Goal: Transaction & Acquisition: Purchase product/service

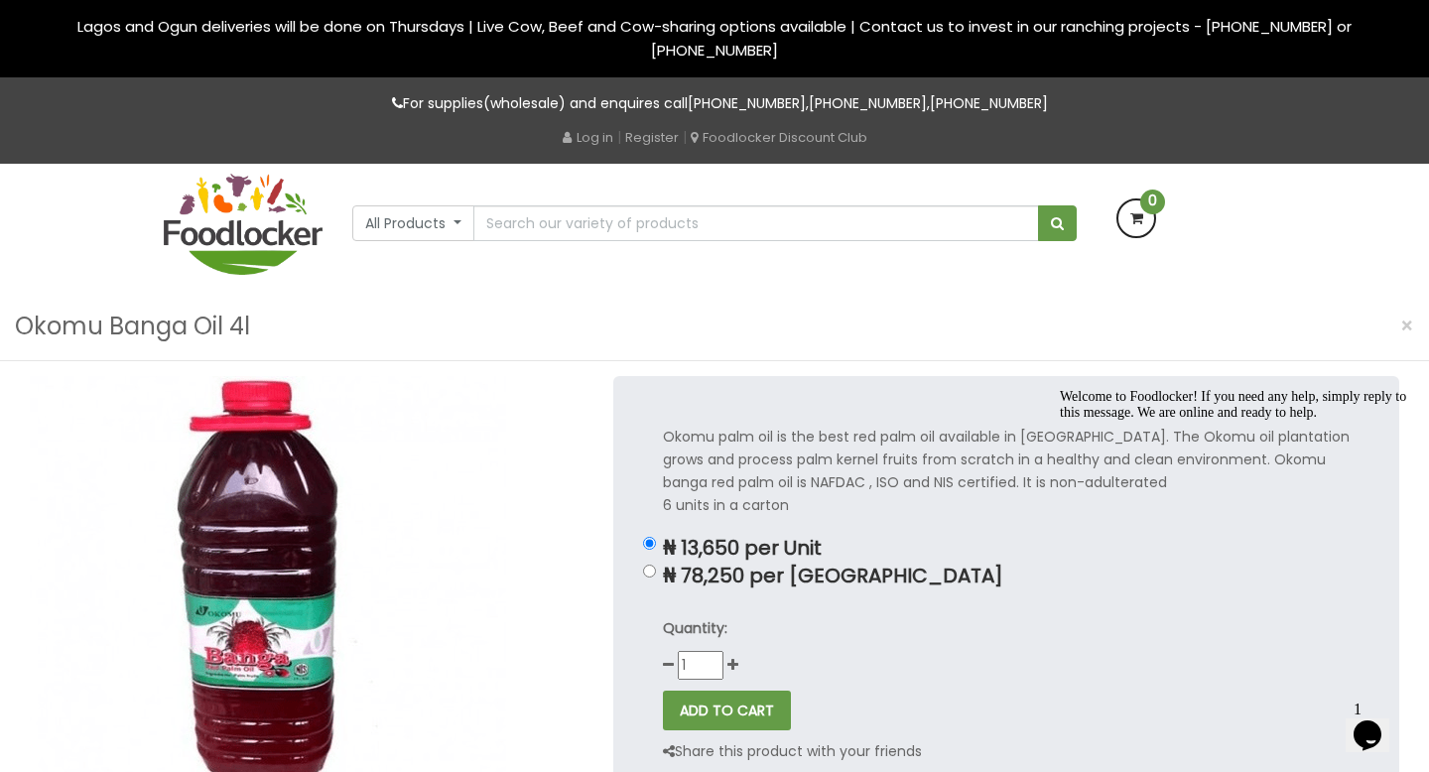
click at [465, 203] on div "All Products All Products Baby Food [GEOGRAPHIC_DATA] Biscuit Cereals Condiment…" at bounding box center [714, 218] width 725 height 48
click at [461, 215] on button "All Products" at bounding box center [413, 223] width 122 height 36
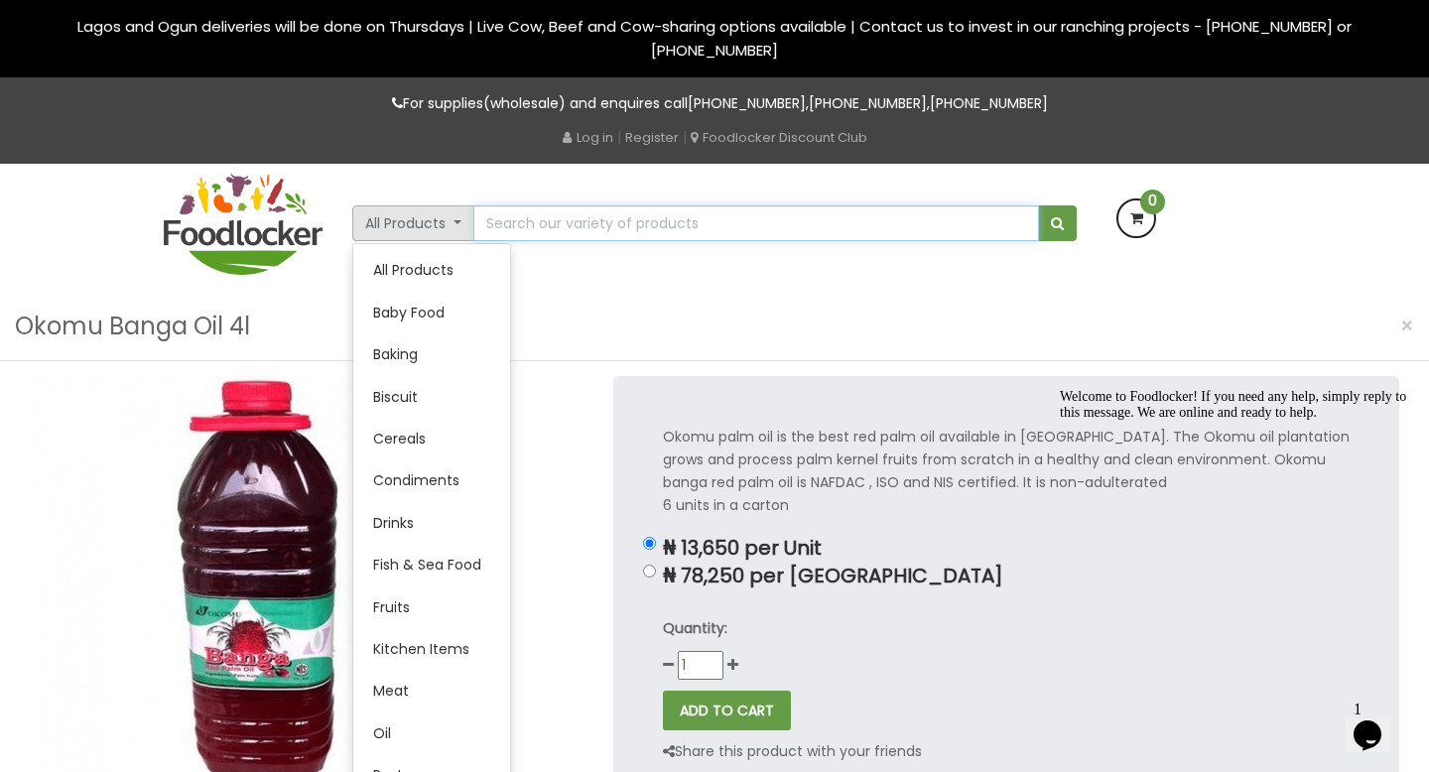
click at [762, 213] on input "text" at bounding box center [756, 223] width 566 height 36
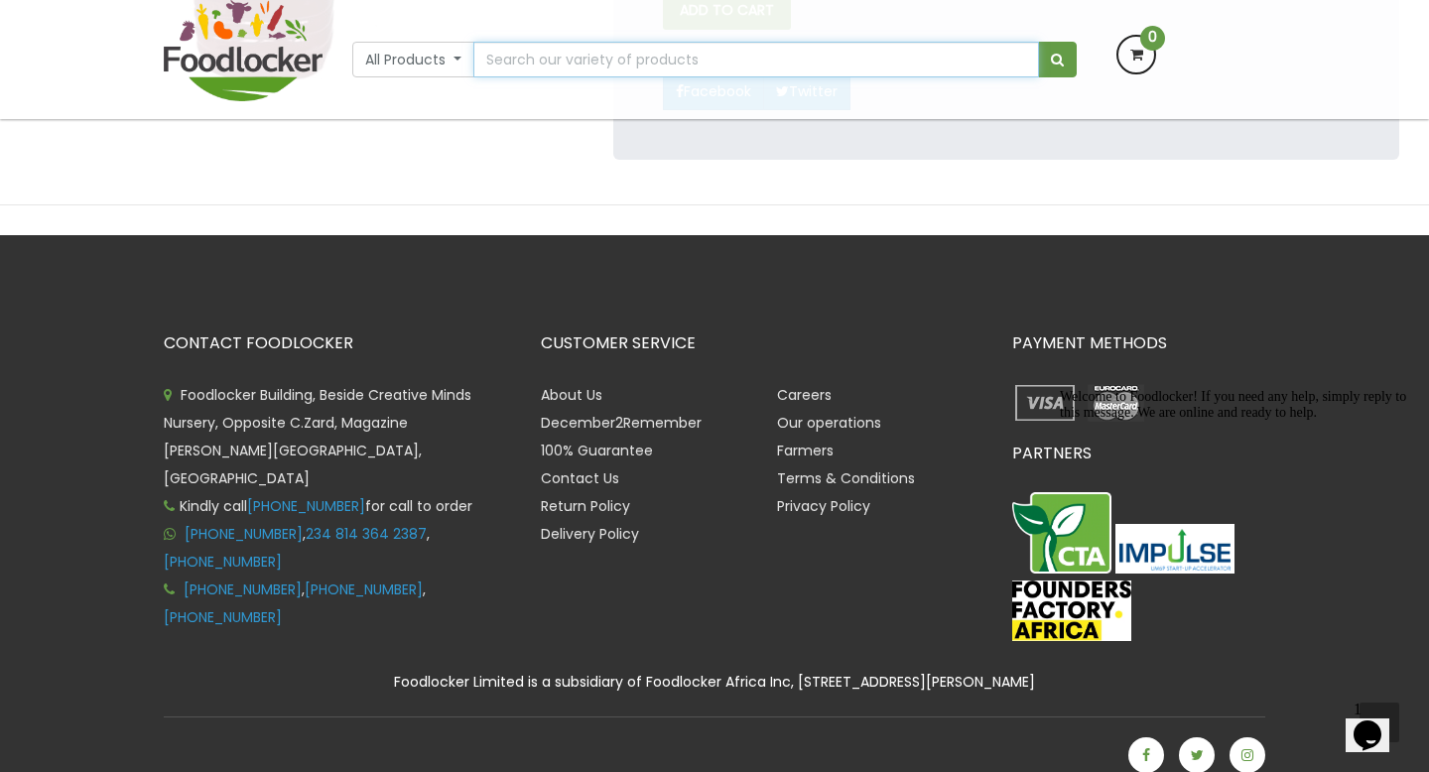
scroll to position [578, 0]
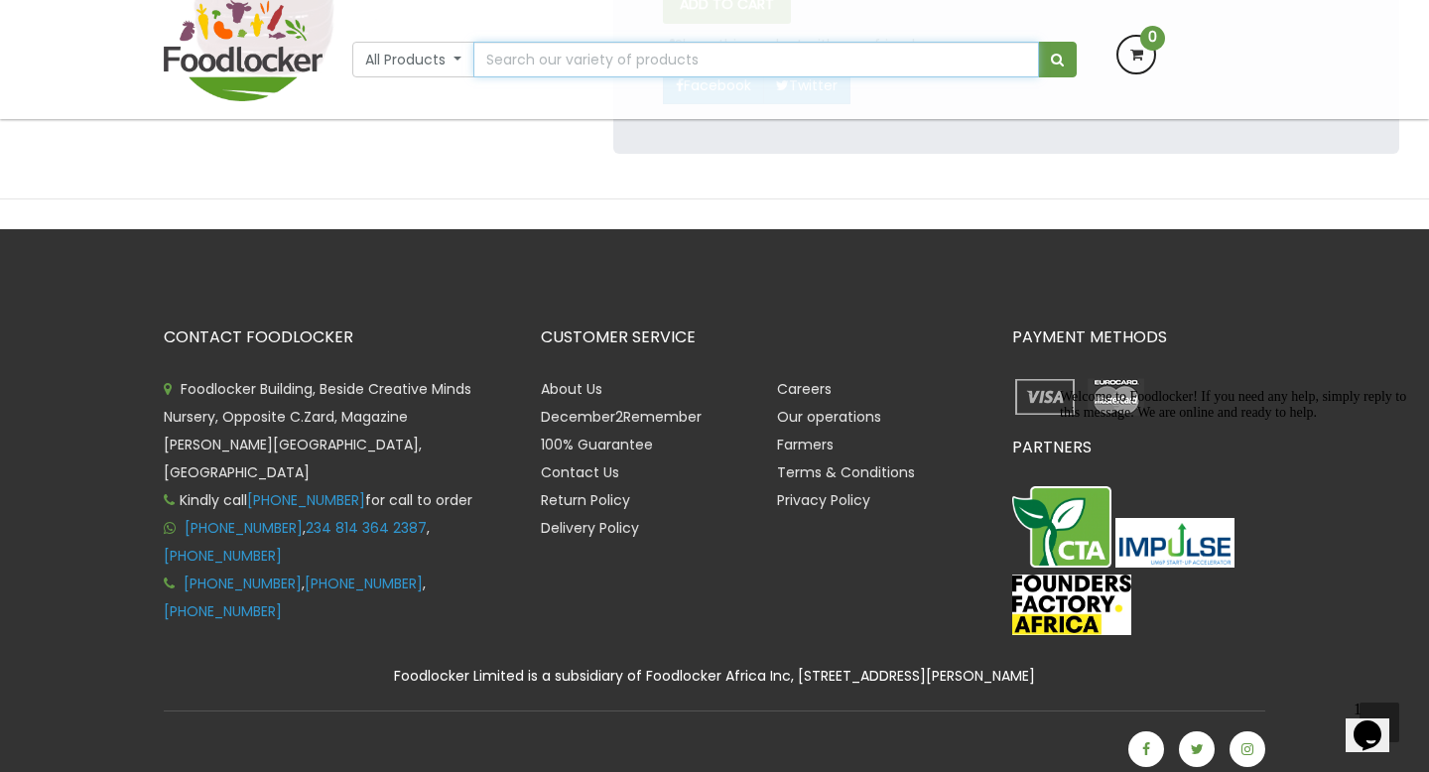
click at [762, 49] on input "text" at bounding box center [756, 60] width 566 height 36
type input "t"
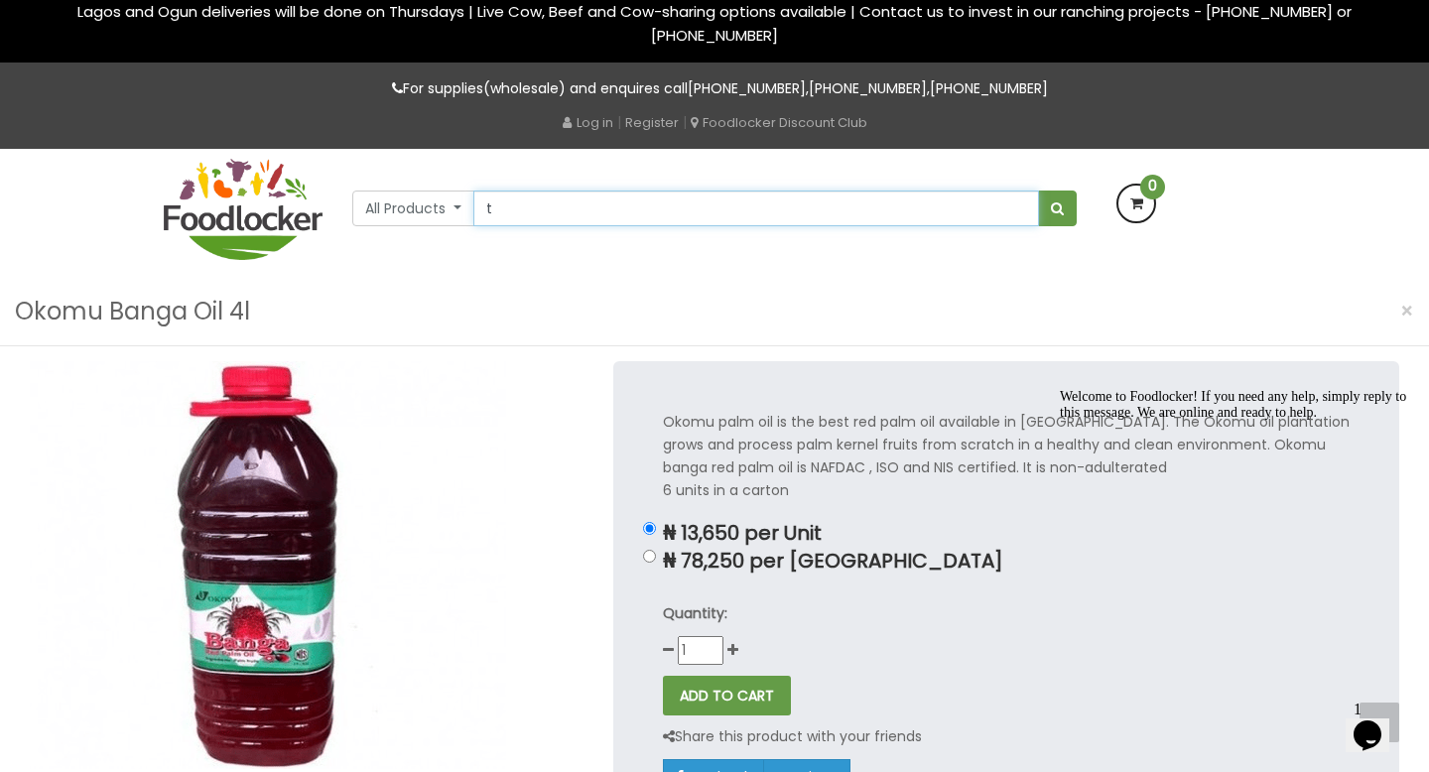
scroll to position [20, 0]
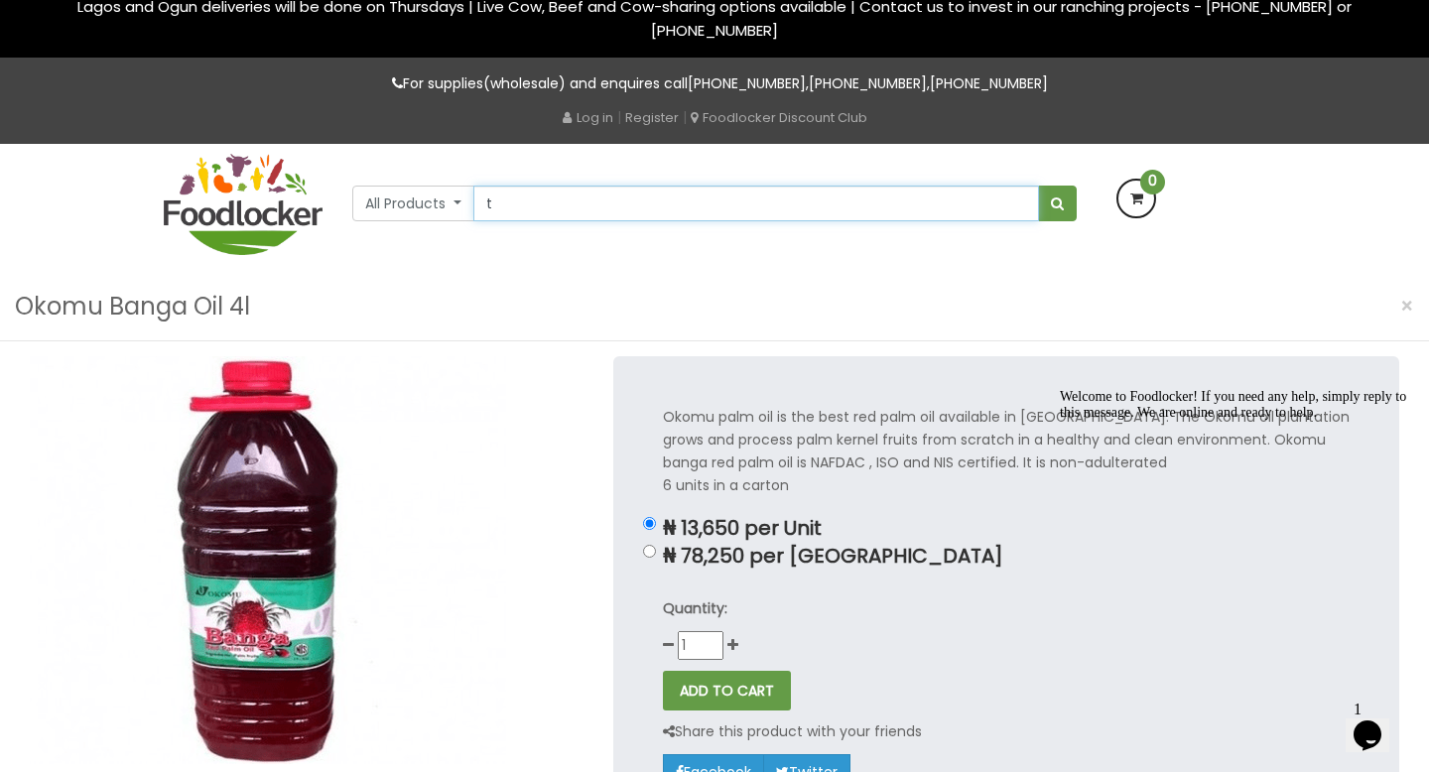
click at [798, 203] on input "t" at bounding box center [756, 204] width 566 height 36
type input "t"
click at [802, 252] on div "All Products All Products Baby Food Baking Biscuit" at bounding box center [715, 208] width 1132 height 129
